Goal: Transaction & Acquisition: Purchase product/service

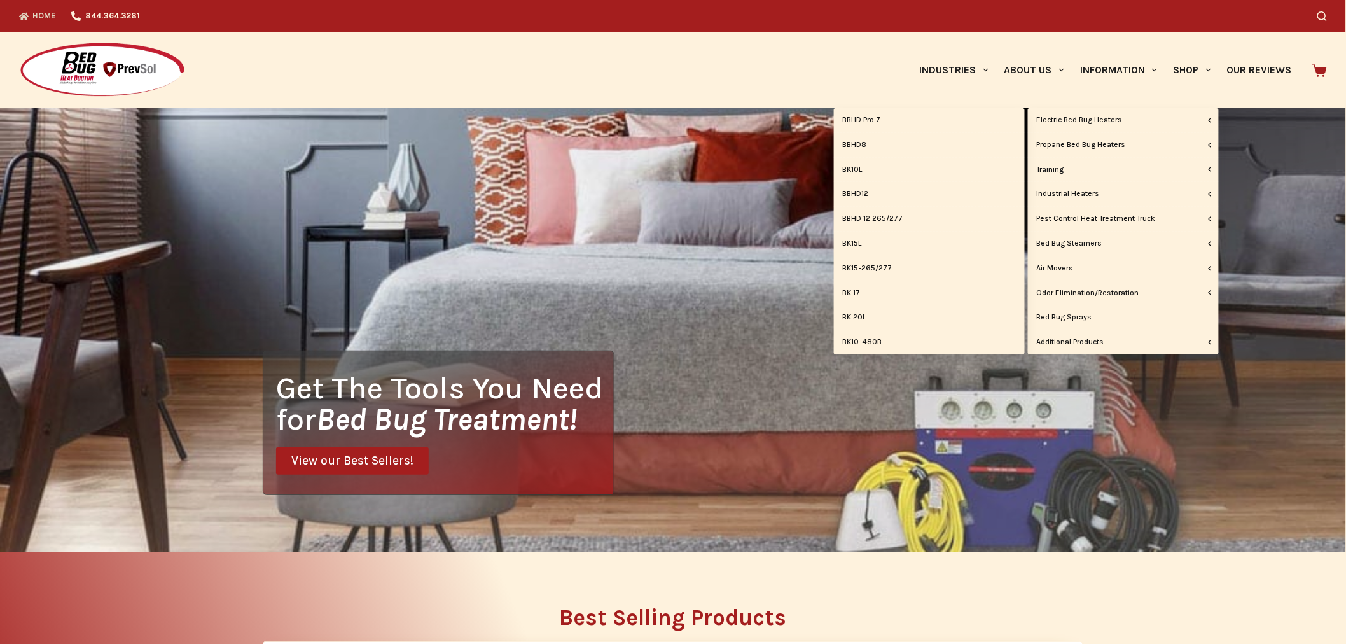
click at [869, 267] on link "BK15-265/277" at bounding box center [929, 268] width 191 height 24
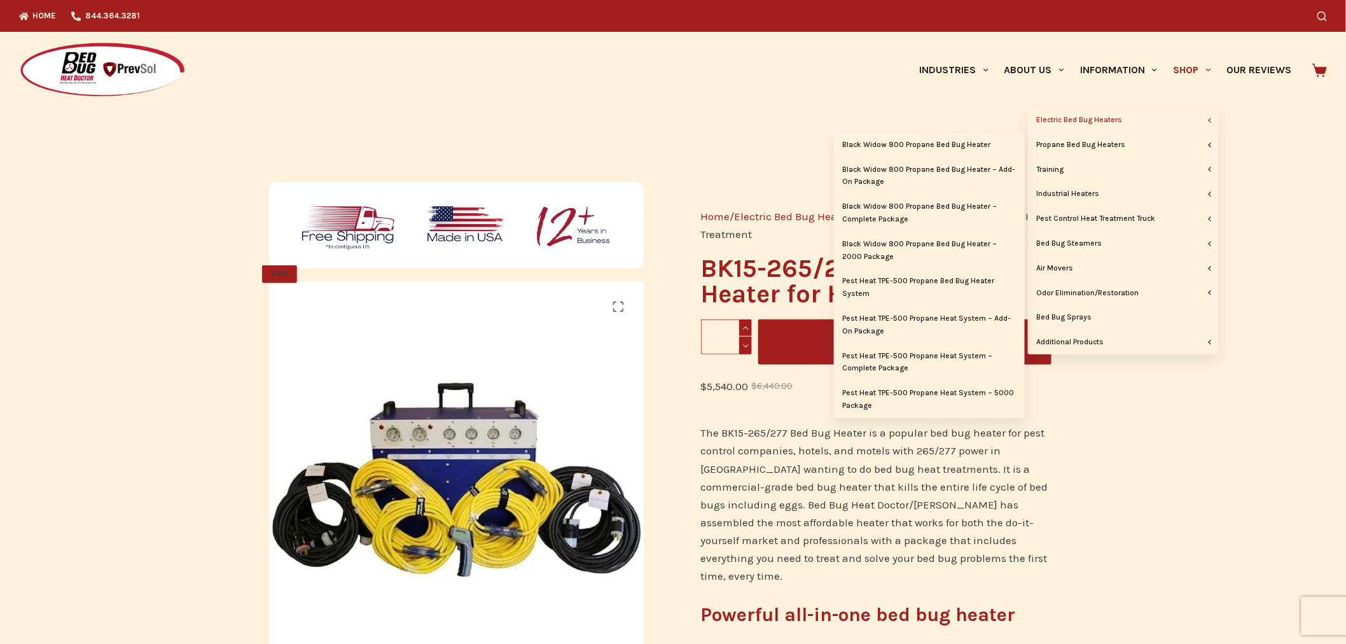
click at [982, 145] on link "Black Widow 800 Propane Bed Bug Heater" at bounding box center [929, 145] width 191 height 24
